Goal: Book appointment/travel/reservation

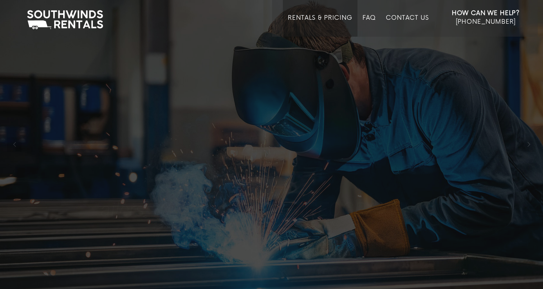
click at [338, 18] on link "Rentals & Pricing" at bounding box center [320, 25] width 64 height 22
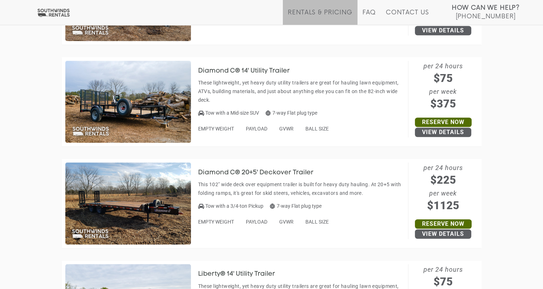
scroll to position [608, 0]
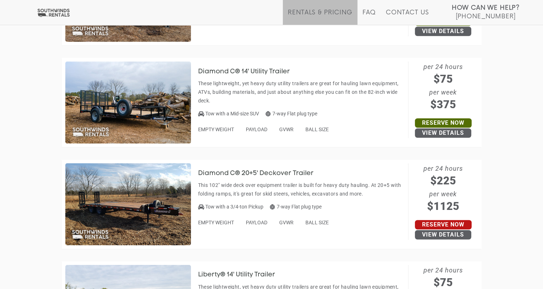
click at [433, 225] on link "Reserve Now" at bounding box center [443, 224] width 57 height 9
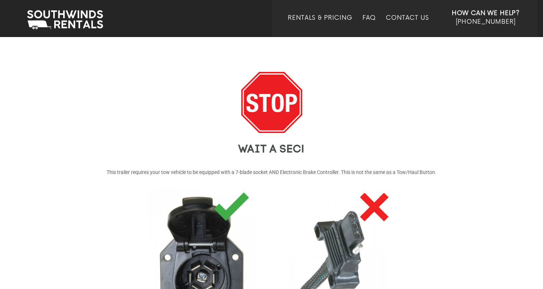
scroll to position [170, 0]
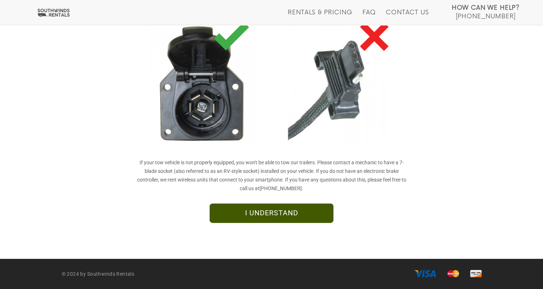
click at [289, 218] on link "I UNDERSTAND" at bounding box center [272, 212] width 124 height 19
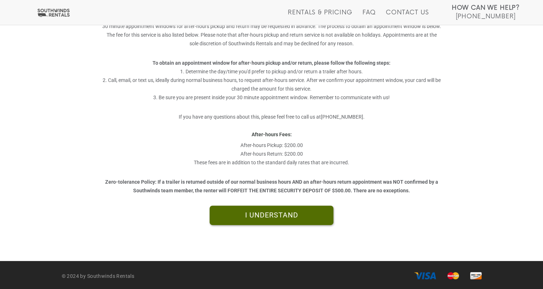
scroll to position [176, 0]
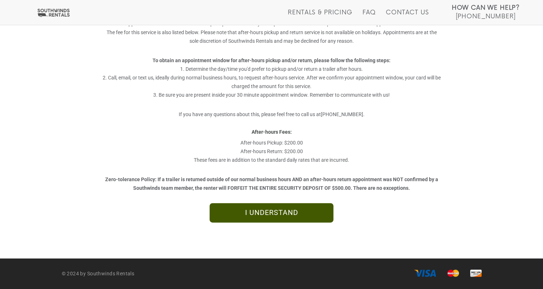
click at [287, 216] on link "I UNDERSTAND" at bounding box center [272, 212] width 124 height 19
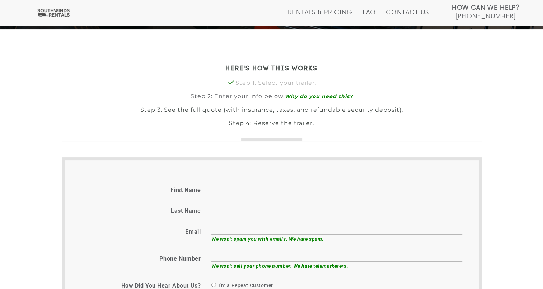
scroll to position [150, 0]
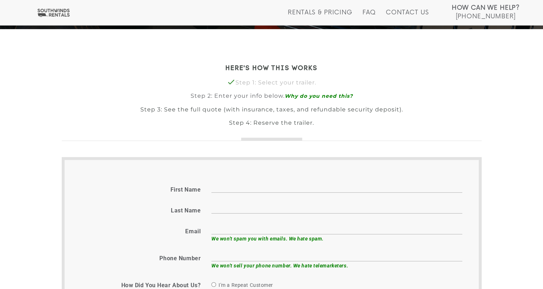
click at [264, 188] on input "First name" at bounding box center [337, 186] width 251 height 11
type input "Genesis"
type input "[PERSON_NAME]"
type input "[EMAIL_ADDRESS][DOMAIN_NAME]"
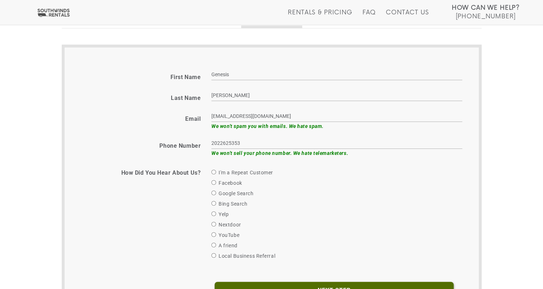
scroll to position [274, 0]
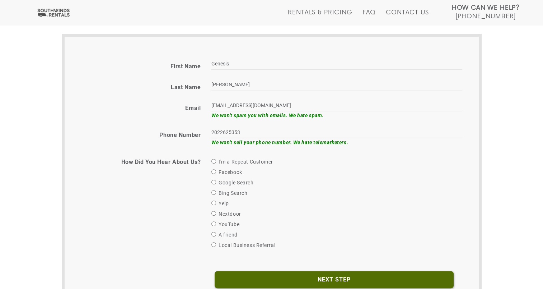
drag, startPoint x: 260, startPoint y: 127, endPoint x: 187, endPoint y: 133, distance: 73.1
click at [187, 133] on div "Phone number 2022625353 We won't sell your phone number. We hate telemarketers." at bounding box center [271, 137] width 393 height 20
drag, startPoint x: 187, startPoint y: 133, endPoint x: 237, endPoint y: 131, distance: 50.3
click at [237, 131] on div "Phone number 615879 We won't sell your phone number. We hate telemarketers." at bounding box center [271, 137] width 393 height 20
click at [237, 131] on input "615879" at bounding box center [337, 132] width 251 height 11
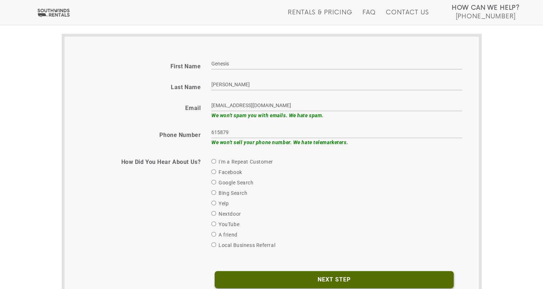
type input "6158797047"
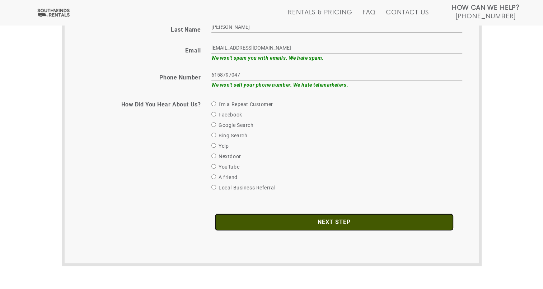
click at [251, 215] on input "Next Step" at bounding box center [334, 221] width 239 height 17
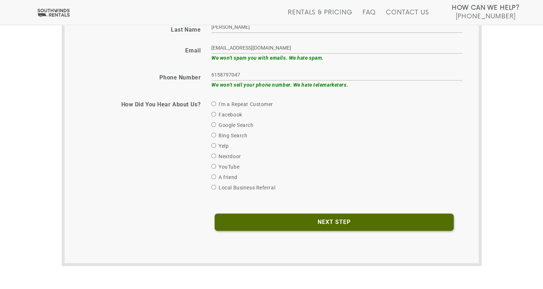
click at [217, 103] on label "I'm a Repeat Customer" at bounding box center [243, 104] width 62 height 9
click at [216, 103] on input "I'm a Repeat Customer" at bounding box center [214, 103] width 5 height 5
radio input "true"
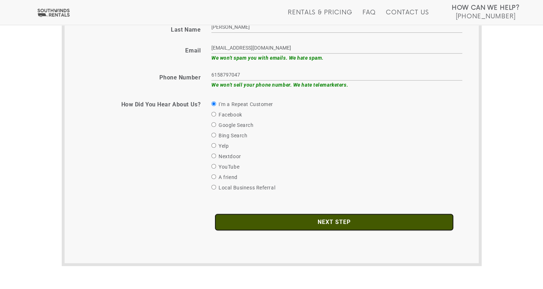
click at [304, 220] on input "Next Step" at bounding box center [334, 221] width 239 height 17
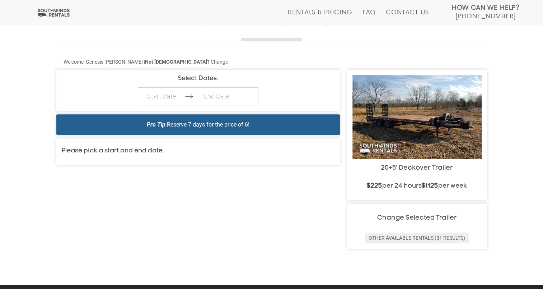
scroll to position [254, 0]
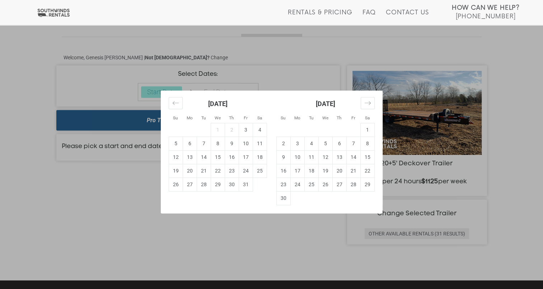
click at [241, 128] on td "3" at bounding box center [246, 130] width 14 height 14
type input "[DATE]"
click at [293, 71] on div "Su Mo Tu We Th Fr Sa Su Mo Tu We Th Fr Sa [DATE] 1 2 3 4 5 6 7 8 9 10 11 12 13 …" at bounding box center [271, 144] width 543 height 289
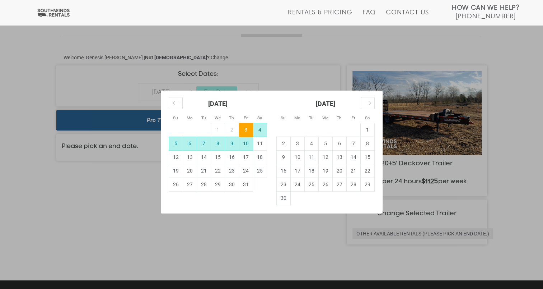
click at [247, 144] on td "10" at bounding box center [246, 143] width 14 height 14
type input "[DATE]"
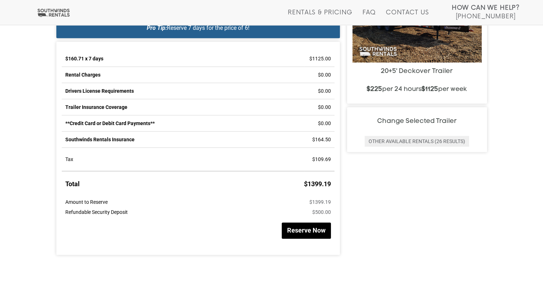
scroll to position [346, 0]
click at [327, 233] on button "Reserve Now" at bounding box center [306, 231] width 49 height 16
